Goal: Complete application form: Complete application form

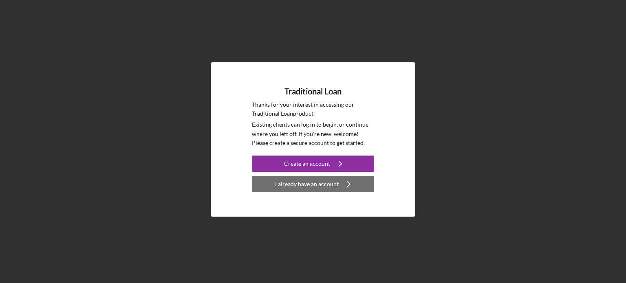
drag, startPoint x: 296, startPoint y: 189, endPoint x: 280, endPoint y: 187, distance: 15.6
click at [280, 187] on div "I already have an account" at bounding box center [307, 184] width 64 height 16
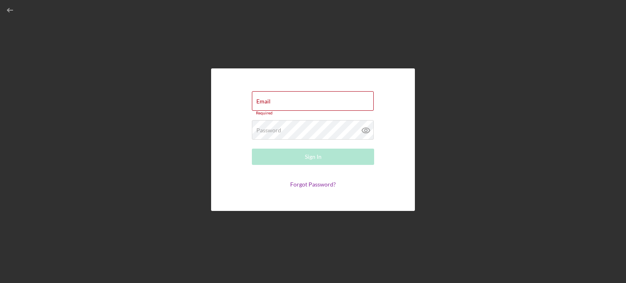
type input "[EMAIL_ADDRESS][DOMAIN_NAME]"
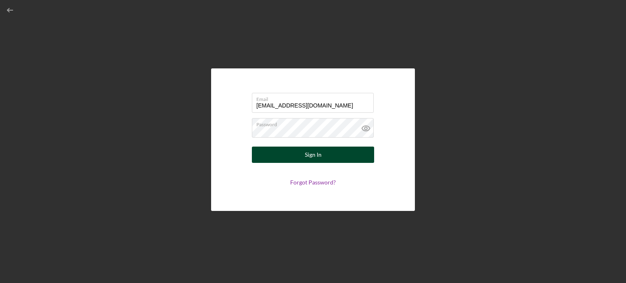
click at [324, 149] on button "Sign In" at bounding box center [313, 155] width 122 height 16
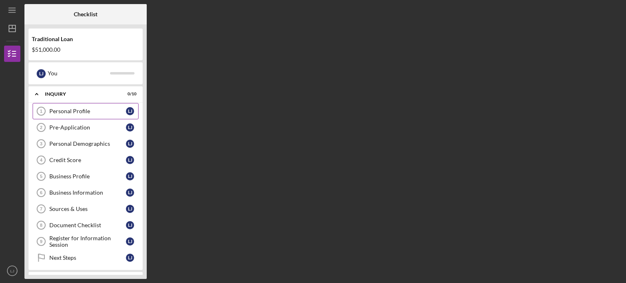
click at [92, 112] on div "Personal Profile" at bounding box center [87, 111] width 77 height 7
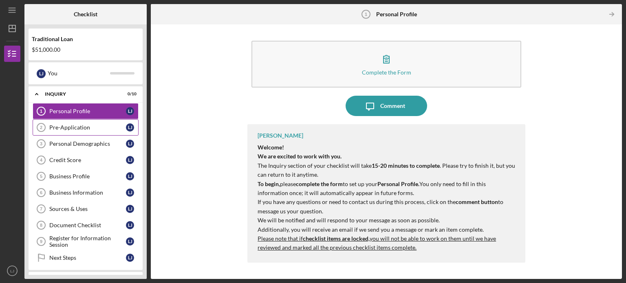
click at [89, 133] on link "Pre-Application 2 Pre-Application L J" at bounding box center [86, 127] width 106 height 16
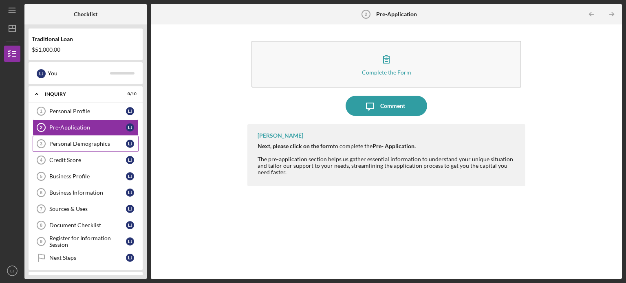
click at [78, 149] on link "Personal Demographics 3 Personal Demographics L J" at bounding box center [86, 144] width 106 height 16
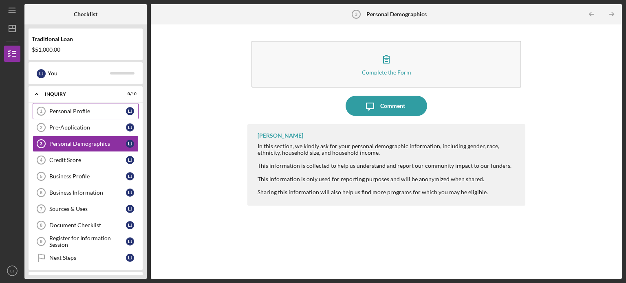
click at [66, 113] on div "Personal Profile" at bounding box center [87, 111] width 77 height 7
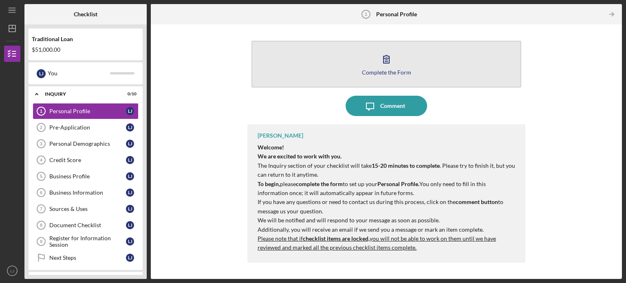
click at [402, 70] on div "Complete the Form" at bounding box center [386, 72] width 49 height 6
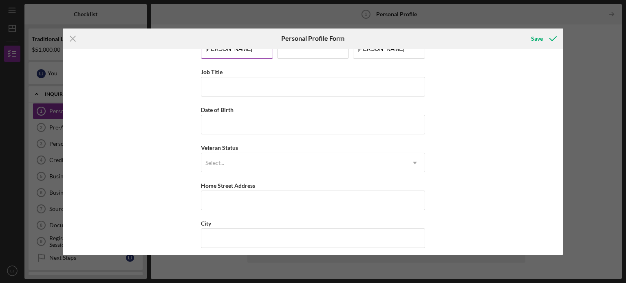
scroll to position [24, 0]
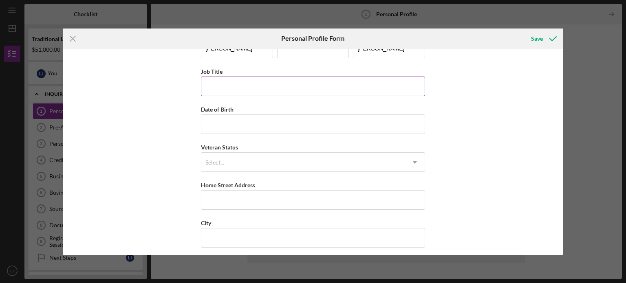
click at [254, 82] on input "Job Title" at bounding box center [313, 87] width 224 height 20
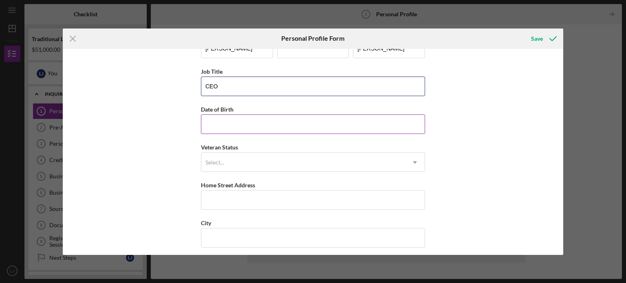
type input "CEO"
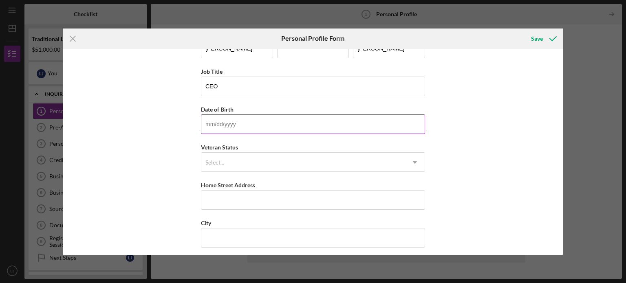
click at [254, 129] on input "Date of Birth" at bounding box center [313, 124] width 224 height 20
type input "09/26/1987"
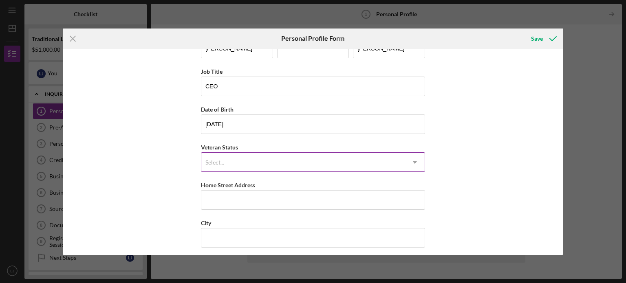
click at [248, 161] on div "Select..." at bounding box center [303, 162] width 204 height 19
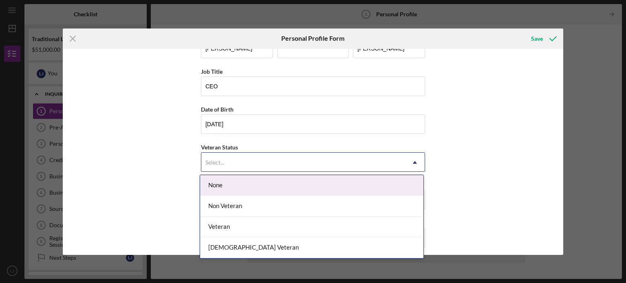
click at [244, 185] on div "None" at bounding box center [311, 185] width 223 height 21
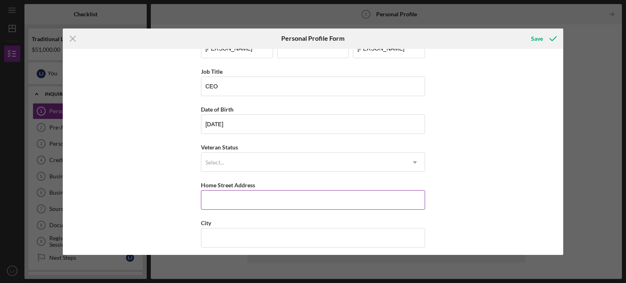
click at [243, 193] on input "Home Street Address" at bounding box center [313, 200] width 224 height 20
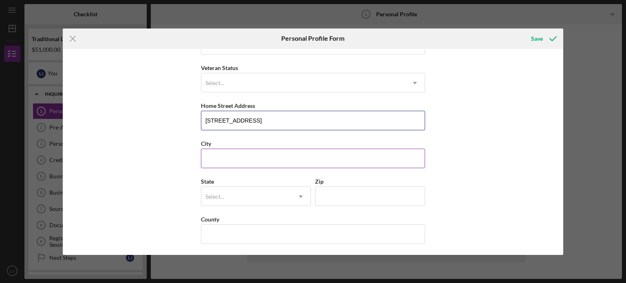
type input "3344 Shoal Way"
click at [230, 154] on input "City" at bounding box center [313, 159] width 224 height 20
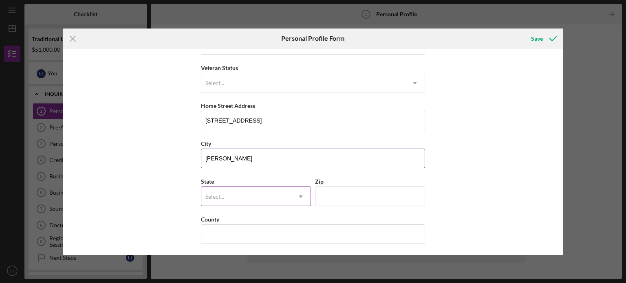
type input "Powell"
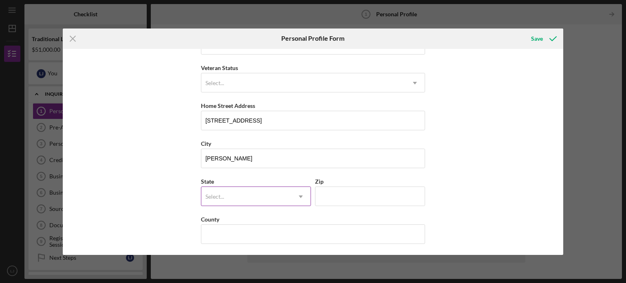
click at [230, 200] on div "Select..." at bounding box center [246, 196] width 90 height 19
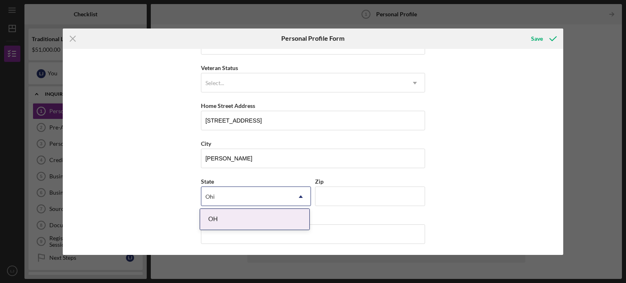
type input "Ohio"
click at [230, 221] on div "OH" at bounding box center [254, 219] width 109 height 21
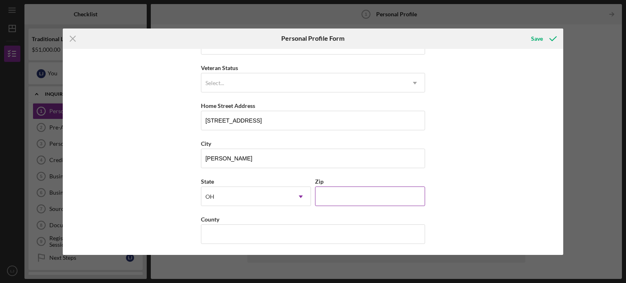
click at [362, 192] on input "Zip" at bounding box center [370, 197] width 110 height 20
type input "43065"
click at [318, 236] on input "County" at bounding box center [313, 234] width 224 height 20
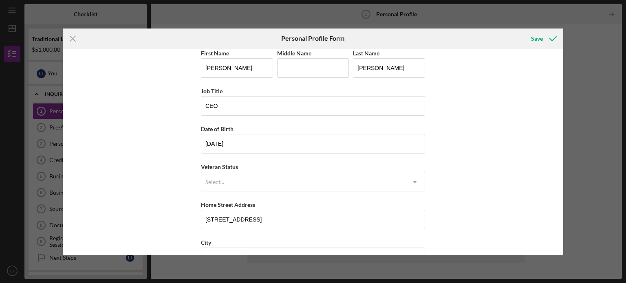
scroll to position [0, 0]
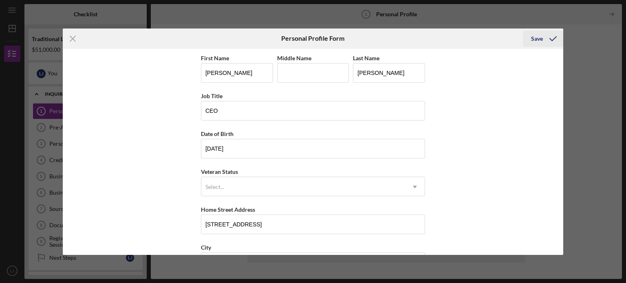
type input "Franklin"
click at [536, 41] on div "Save" at bounding box center [537, 39] width 12 height 16
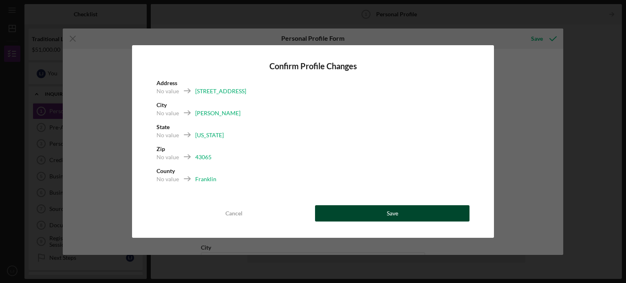
click at [378, 209] on button "Save" at bounding box center [392, 213] width 154 height 16
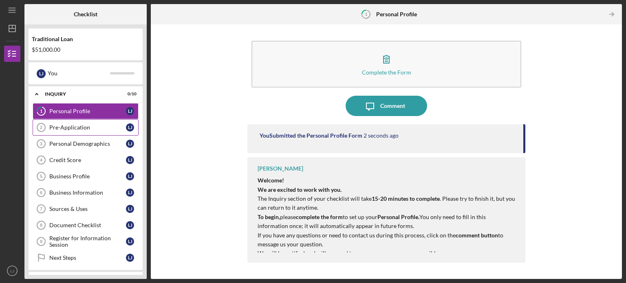
click at [57, 132] on link "Pre-Application 2 Pre-Application L J" at bounding box center [86, 127] width 106 height 16
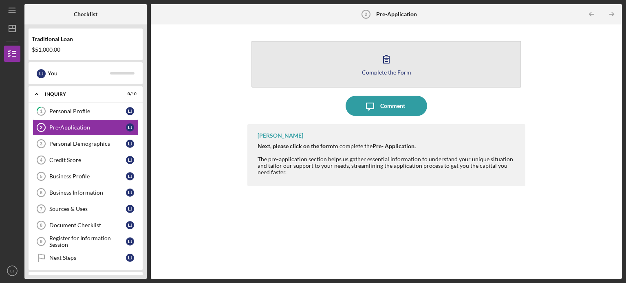
click at [358, 61] on button "Complete the Form Form" at bounding box center [386, 64] width 270 height 47
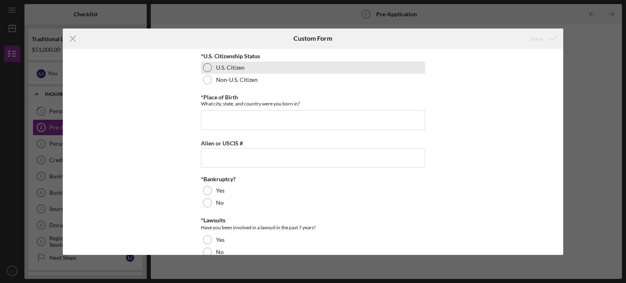
click at [213, 66] on div "U.S. Citizen" at bounding box center [313, 67] width 224 height 12
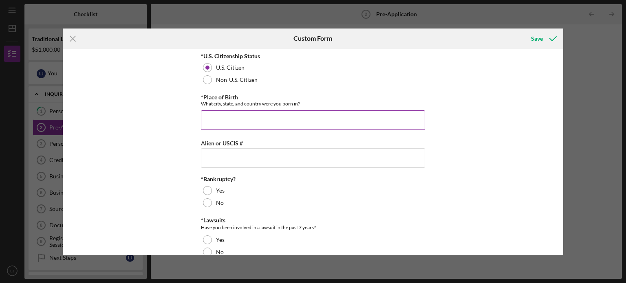
click at [235, 122] on input "*Place of Birth" at bounding box center [313, 120] width 224 height 20
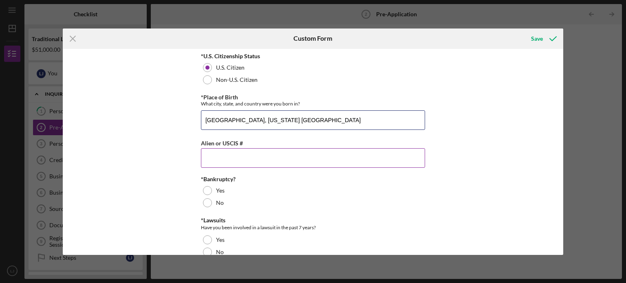
type input "Columbus, Ohio United States"
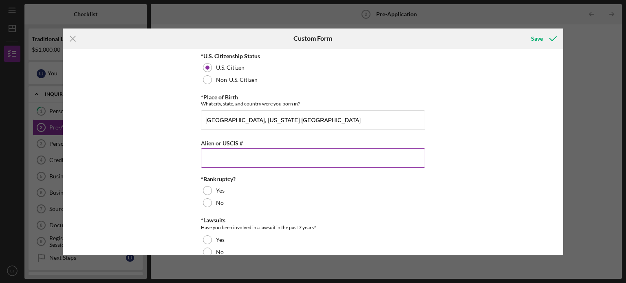
click at [243, 156] on input "Alien or USCIS #" at bounding box center [313, 158] width 224 height 20
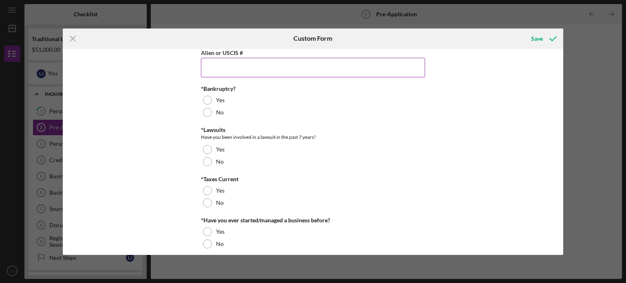
scroll to position [91, 0]
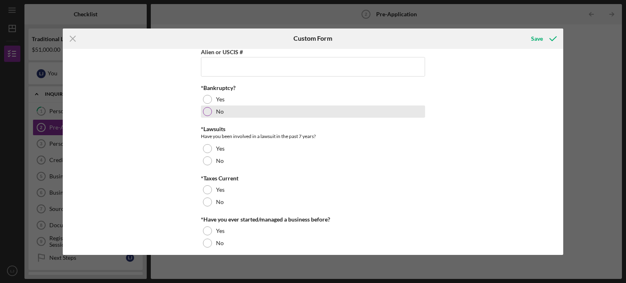
click at [205, 106] on div "No" at bounding box center [313, 111] width 224 height 12
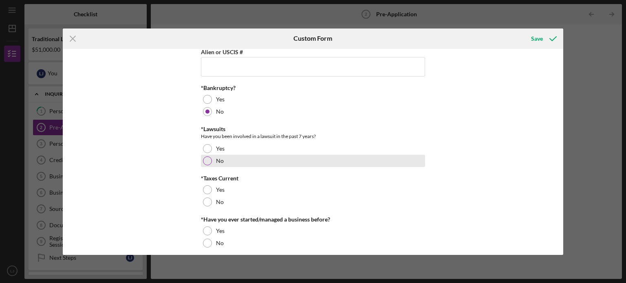
click at [205, 162] on div at bounding box center [207, 160] width 9 height 9
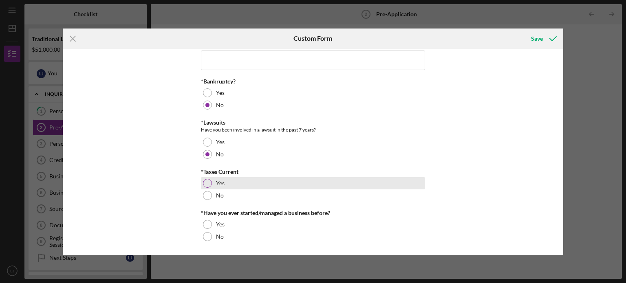
click at [204, 184] on div at bounding box center [207, 183] width 9 height 9
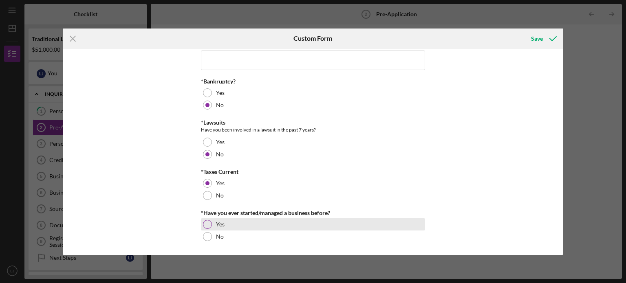
click at [205, 226] on div at bounding box center [207, 224] width 9 height 9
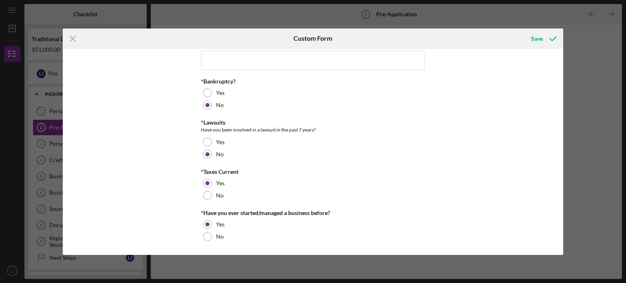
scroll to position [0, 0]
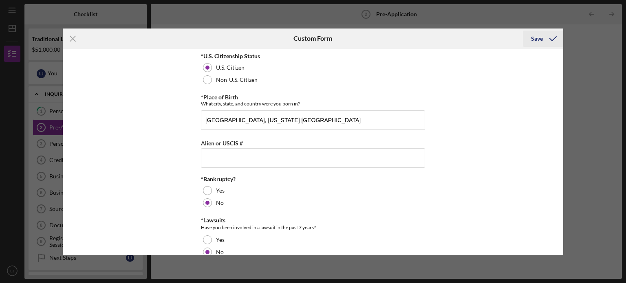
click at [540, 37] on div "Save" at bounding box center [537, 39] width 12 height 16
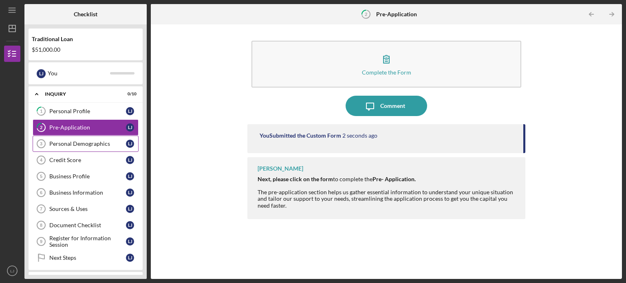
click at [99, 148] on link "Personal Demographics 3 Personal Demographics L J" at bounding box center [86, 144] width 106 height 16
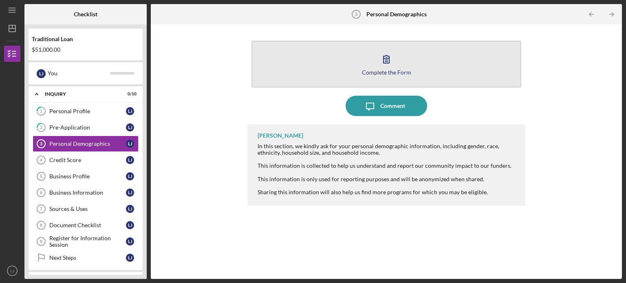
click at [400, 74] on div "Complete the Form" at bounding box center [386, 72] width 49 height 6
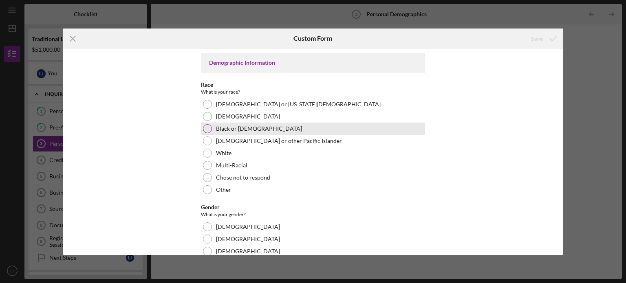
click at [205, 127] on div at bounding box center [207, 128] width 9 height 9
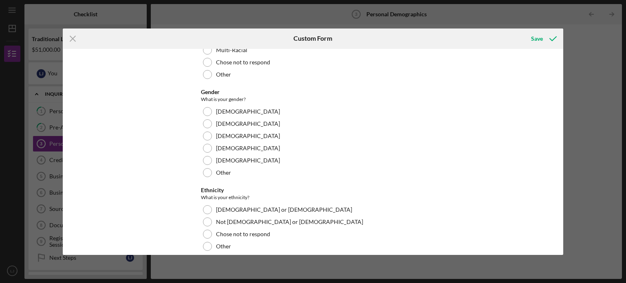
scroll to position [116, 0]
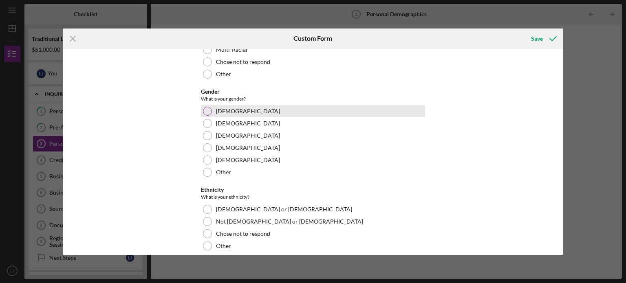
click at [207, 110] on div at bounding box center [207, 111] width 9 height 9
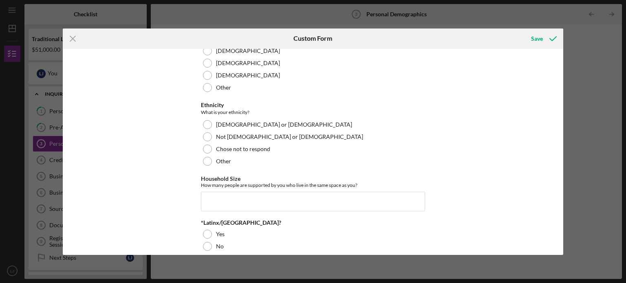
scroll to position [211, 0]
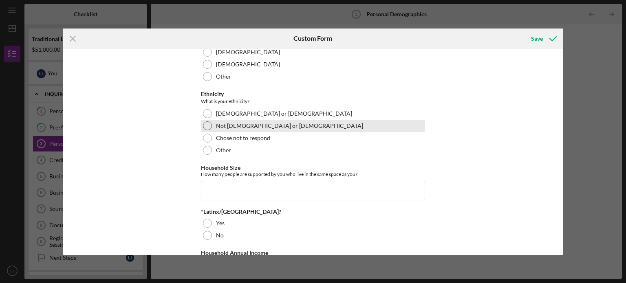
click at [207, 123] on div at bounding box center [207, 125] width 9 height 9
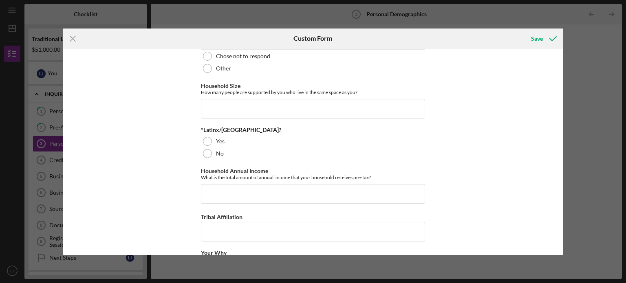
scroll to position [294, 0]
click at [215, 105] on input "Household Size" at bounding box center [313, 108] width 224 height 20
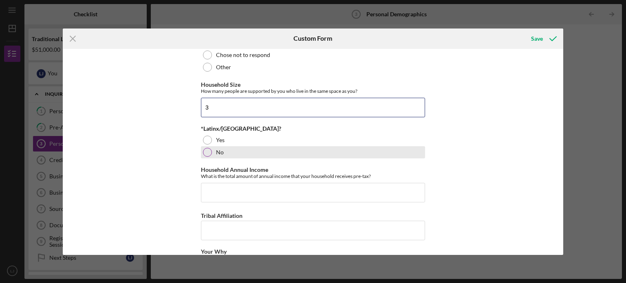
type input "3"
click at [209, 151] on div at bounding box center [207, 152] width 9 height 9
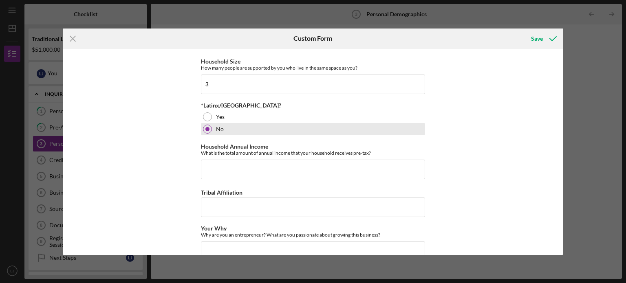
scroll to position [340, 0]
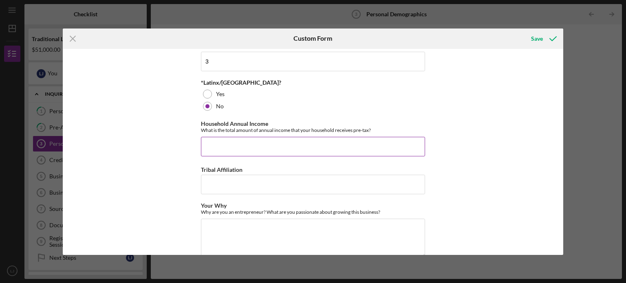
click at [210, 149] on input "Household Annual Income" at bounding box center [313, 147] width 224 height 20
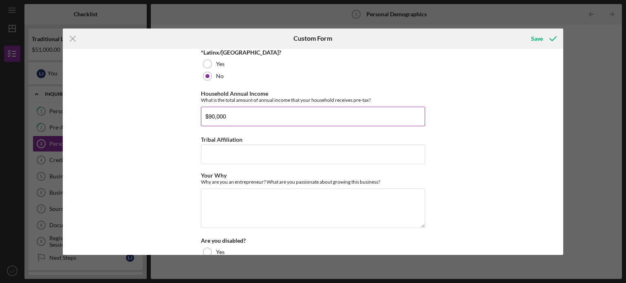
scroll to position [371, 0]
type input "$90,000"
click at [210, 149] on input "Tribal Affiliation" at bounding box center [313, 154] width 224 height 20
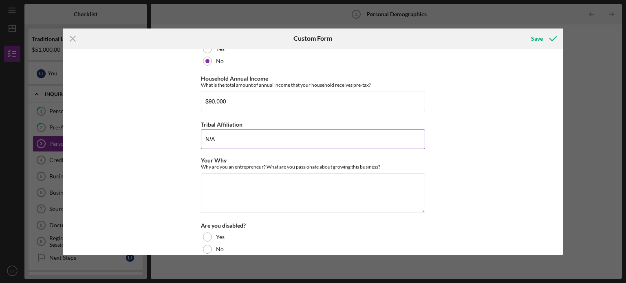
scroll to position [398, 0]
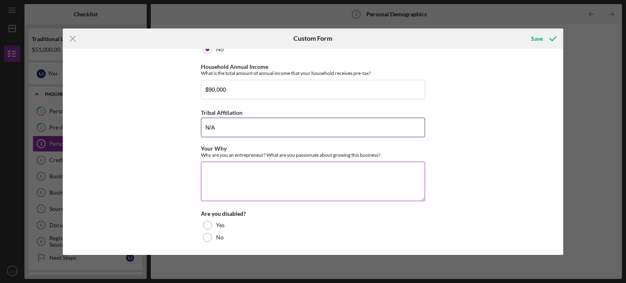
type input "N/A"
click at [222, 171] on textarea "Your Why" at bounding box center [313, 181] width 224 height 39
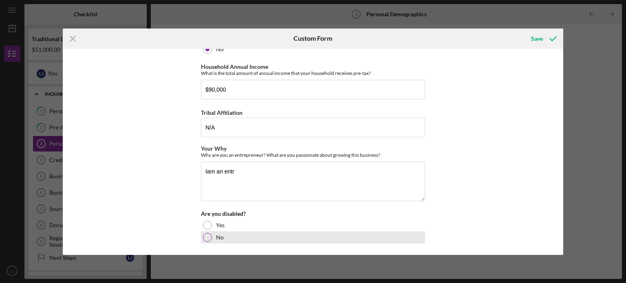
click at [206, 237] on div at bounding box center [207, 237] width 9 height 9
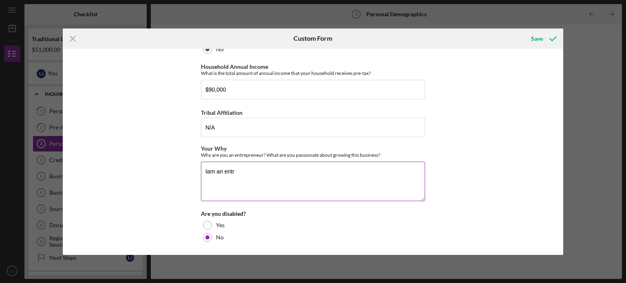
click at [239, 176] on textarea "Iam an entr" at bounding box center [313, 181] width 224 height 39
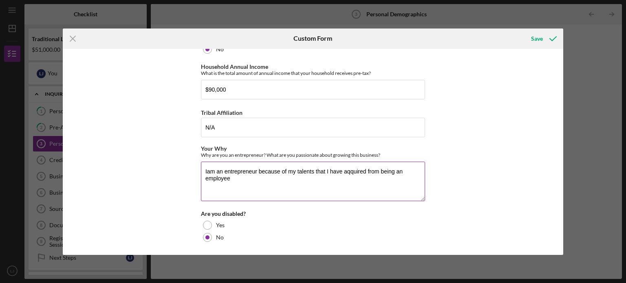
click at [350, 167] on textarea "Iam an entrepreneur because of my talents that I have aqquired from being an em…" at bounding box center [313, 181] width 224 height 39
type textarea "Iam an entrepreneur because of my talents that I have aquired from being an emp…"
click at [251, 175] on textarea "Iam an entrepreneur because of my talents that I have aquired from being an emp…" at bounding box center [313, 181] width 224 height 39
click at [347, 169] on textarea "Iam an entrepreneur because of my talents that I have aquired from being an emp…" at bounding box center [313, 181] width 224 height 39
click at [361, 171] on textarea "Iam an entrepreneur because of my talents that I have aquired from being an emp…" at bounding box center [313, 181] width 224 height 39
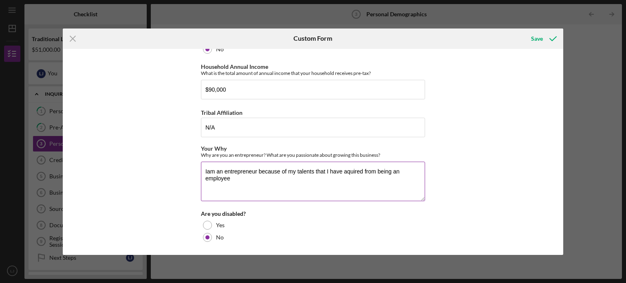
click at [343, 172] on textarea "Iam an entrepreneur because of my talents that I have aquired from being an emp…" at bounding box center [313, 181] width 224 height 39
drag, startPoint x: 343, startPoint y: 172, endPoint x: 399, endPoint y: 179, distance: 56.6
click at [399, 179] on textarea "Iam an entrepreneur because of my talents that I have aquired from being an emp…" at bounding box center [313, 181] width 224 height 39
click at [253, 180] on textarea "Iam an entrepreneur because of my talents that I have aquired from being an emp…" at bounding box center [313, 181] width 224 height 39
